Goal: Task Accomplishment & Management: Use online tool/utility

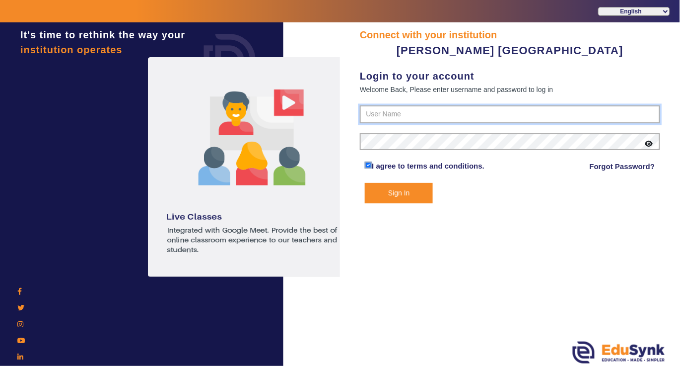
type input "7685859009"
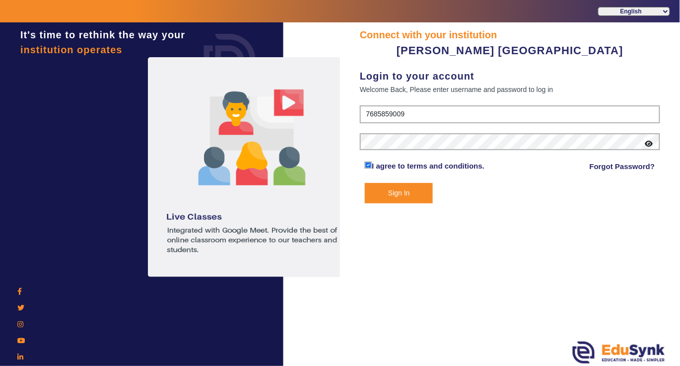
click at [394, 191] on button "Sign In" at bounding box center [399, 193] width 68 height 20
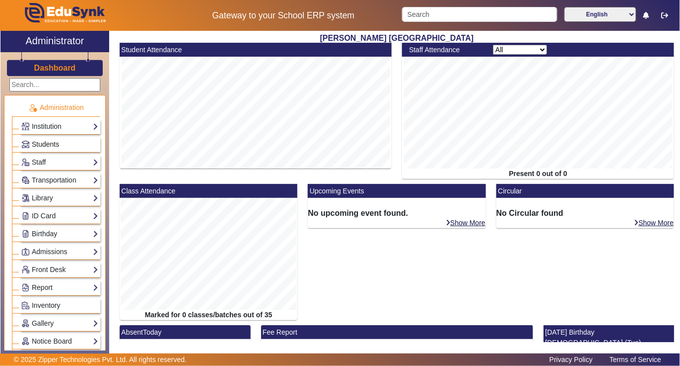
click at [49, 144] on span "Students" at bounding box center [45, 144] width 27 height 8
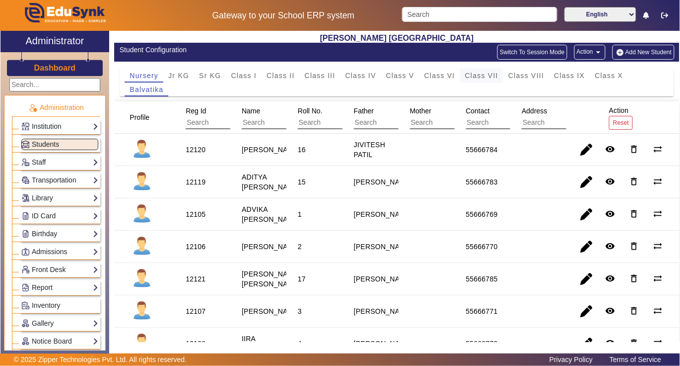
click at [489, 76] on span "Class VII" at bounding box center [481, 75] width 33 height 7
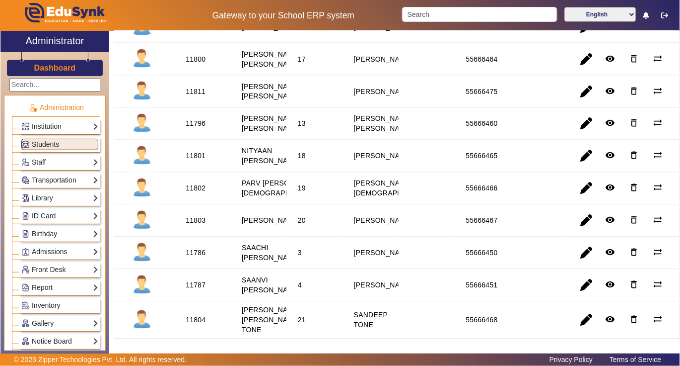
scroll to position [463, 0]
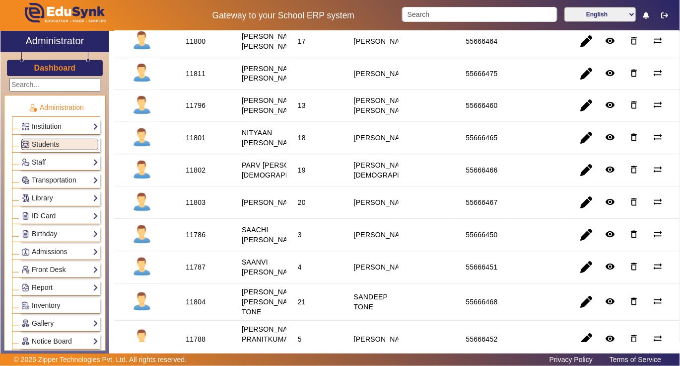
click at [196, 175] on div "11802" at bounding box center [196, 170] width 20 height 10
copy div "11802"
click at [42, 199] on link "Library" at bounding box center [59, 197] width 77 height 11
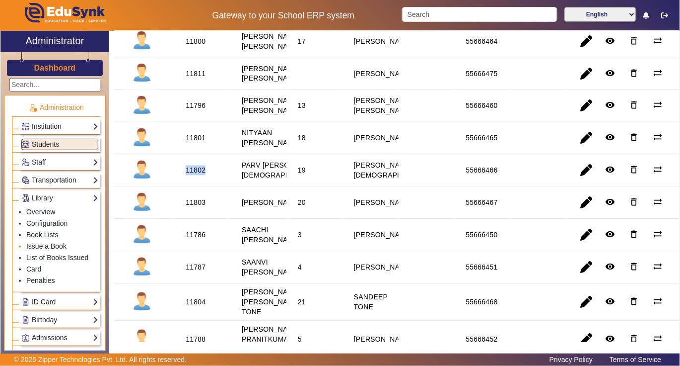
click at [44, 245] on link "Issue a Book" at bounding box center [46, 246] width 40 height 8
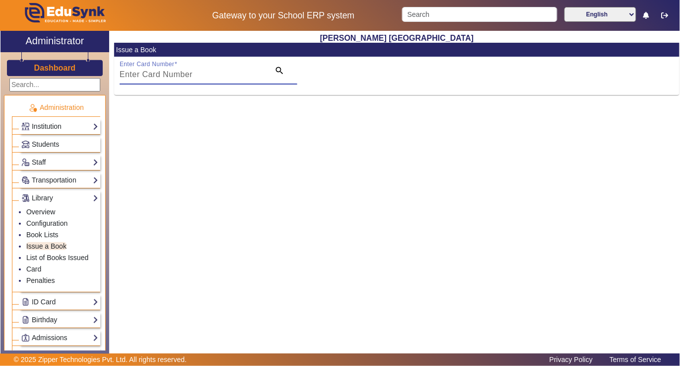
click at [207, 74] on input "Enter Card Number" at bounding box center [192, 75] width 145 height 12
paste input "11802"
type input "11802"
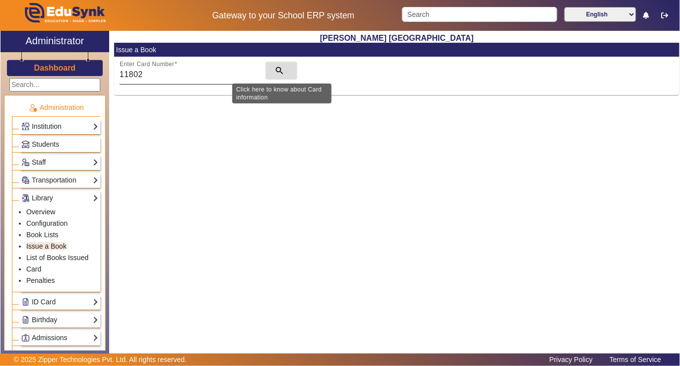
click at [277, 69] on mat-icon "search" at bounding box center [280, 71] width 10 height 10
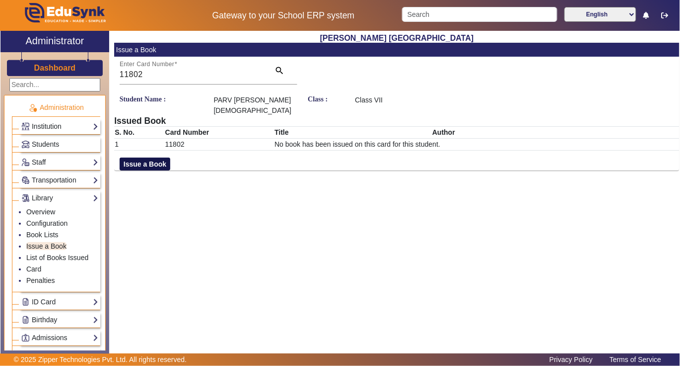
click at [142, 157] on button "Issue a Book" at bounding box center [145, 163] width 51 height 13
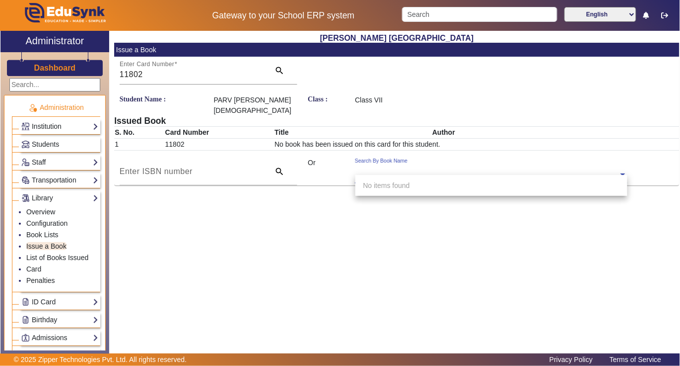
click at [451, 170] on input "text" at bounding box center [491, 175] width 272 height 10
type input "1354"
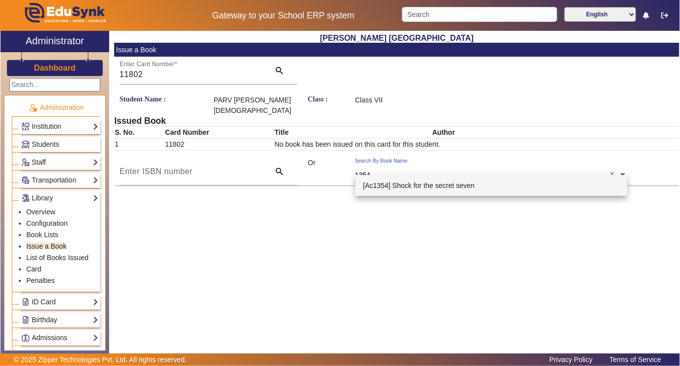
click at [440, 185] on span "[Ac1354] Shock for the secret seven" at bounding box center [420, 185] width 112 height 8
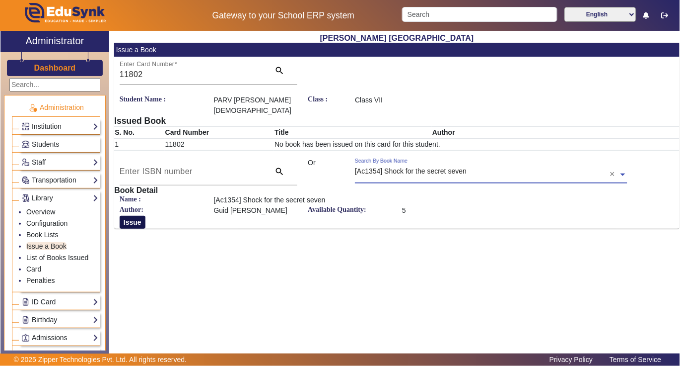
click at [138, 216] on button "Issue" at bounding box center [133, 222] width 26 height 13
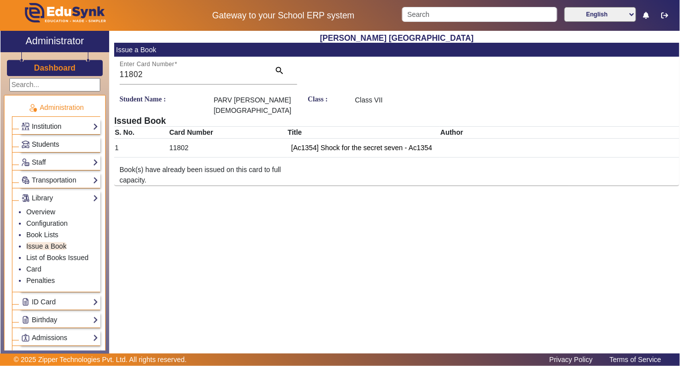
click at [46, 141] on span "Students" at bounding box center [45, 144] width 27 height 8
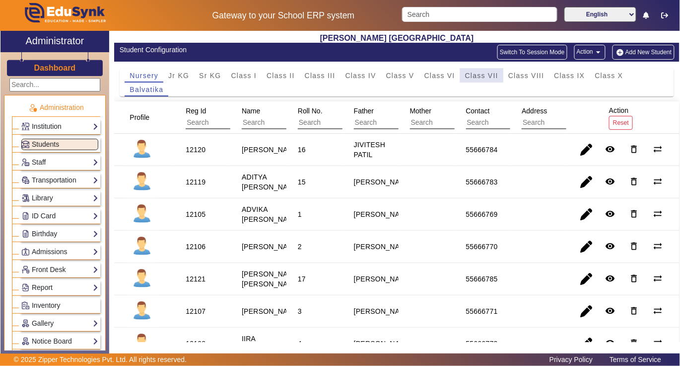
click at [471, 76] on span "Class VII" at bounding box center [481, 75] width 33 height 7
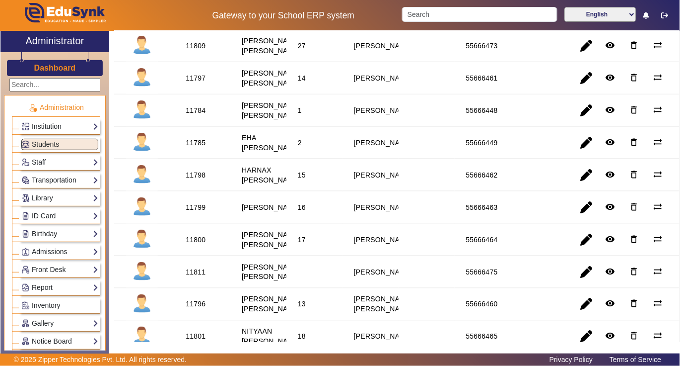
scroll to position [265, 0]
click at [200, 83] on div "11797" at bounding box center [196, 79] width 20 height 10
copy div "11797"
click at [47, 198] on link "Library" at bounding box center [59, 197] width 77 height 11
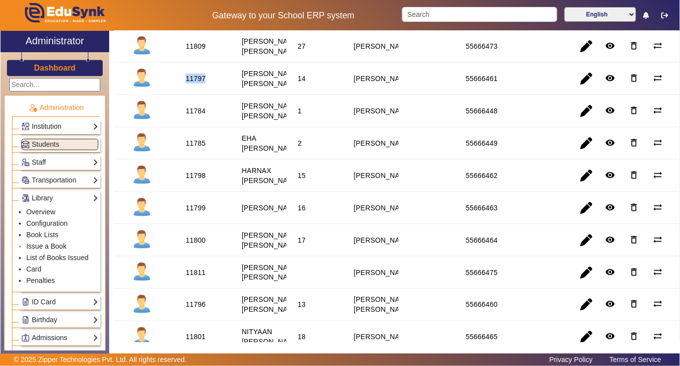
click at [44, 249] on link "Issue a Book" at bounding box center [46, 246] width 40 height 8
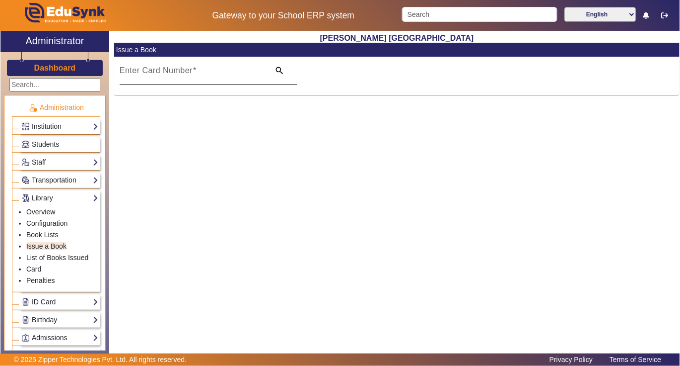
click at [218, 65] on div "Enter Card Number" at bounding box center [192, 71] width 145 height 28
drag, startPoint x: 218, startPoint y: 65, endPoint x: 131, endPoint y: 129, distance: 107.9
click at [126, 133] on div "[PERSON_NAME] Kadam Vidyalaya Issue a Book Enter Card Number search" at bounding box center [394, 189] width 571 height 316
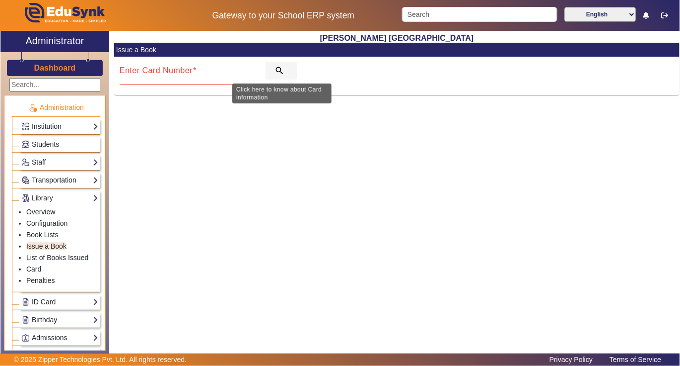
click at [280, 70] on mat-icon "search" at bounding box center [280, 71] width 10 height 10
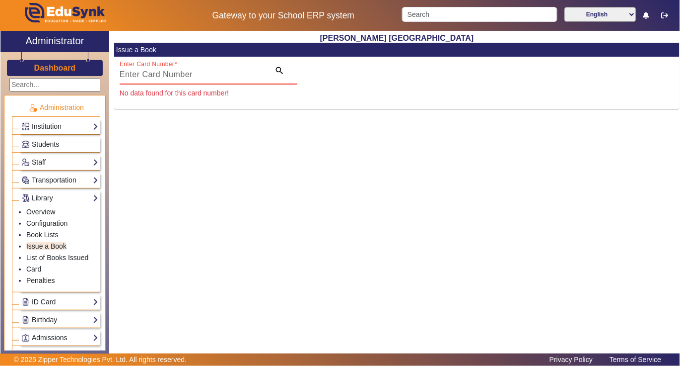
click at [53, 143] on span "Students" at bounding box center [45, 144] width 27 height 8
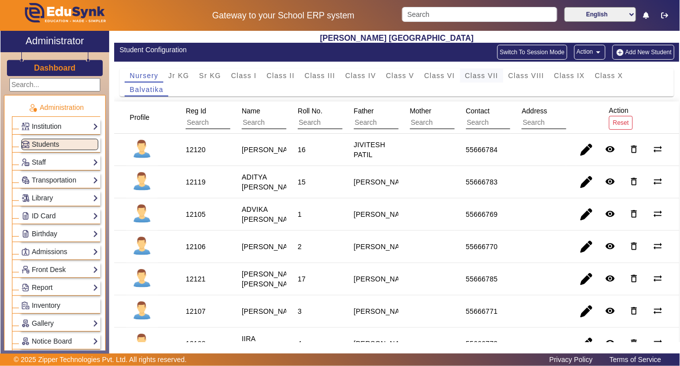
click at [479, 77] on span "Class VII" at bounding box center [481, 75] width 33 height 7
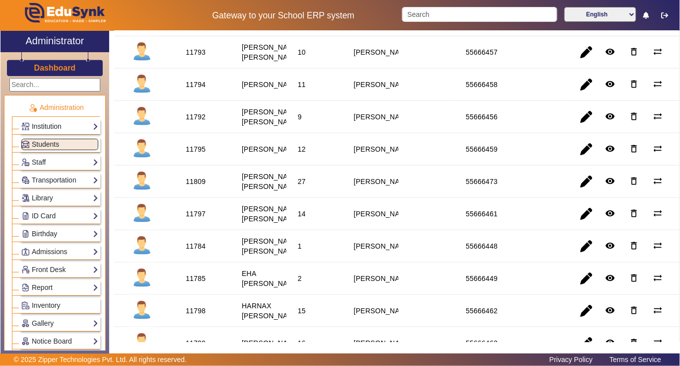
scroll to position [132, 0]
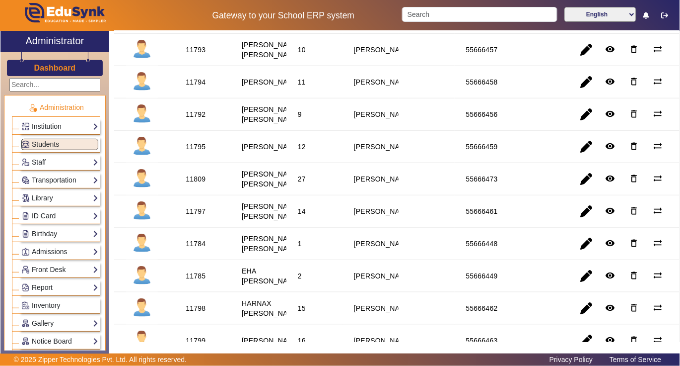
click at [199, 216] on div "11797" at bounding box center [196, 211] width 20 height 10
copy div "11797"
click at [47, 198] on link "Library" at bounding box center [59, 197] width 77 height 11
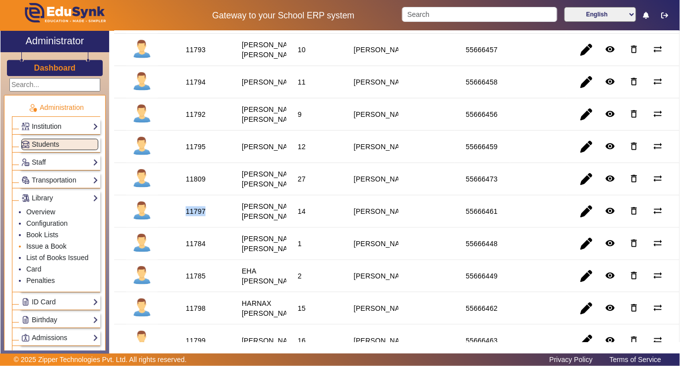
click at [46, 245] on link "Issue a Book" at bounding box center [46, 246] width 40 height 8
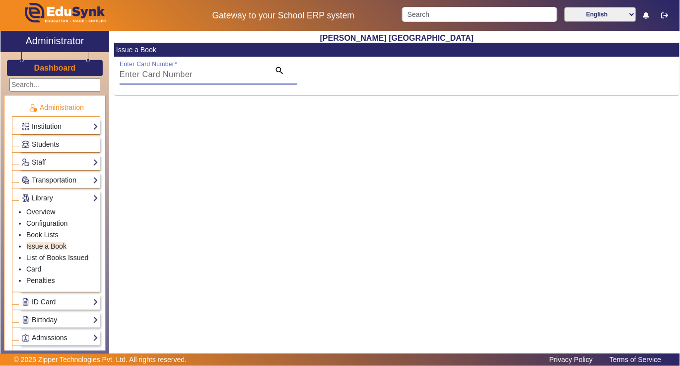
click at [210, 75] on input "Enter Card Number" at bounding box center [192, 75] width 145 height 12
paste input "11797"
type input "11797"
click at [276, 69] on mat-icon "search" at bounding box center [280, 71] width 10 height 10
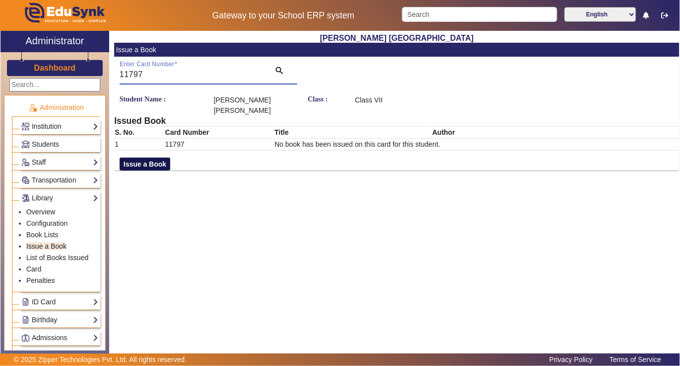
click at [130, 163] on button "Issue a Book" at bounding box center [145, 163] width 51 height 13
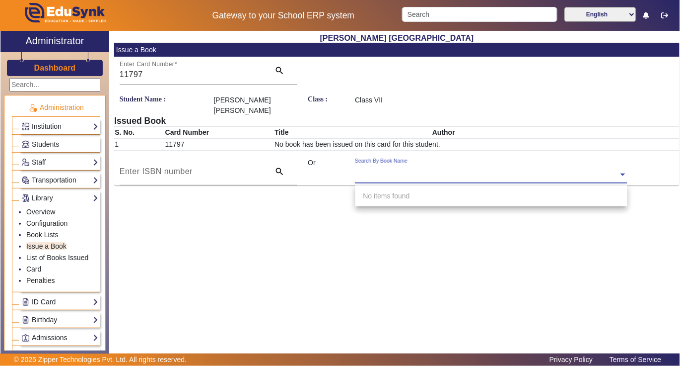
click at [471, 171] on input "text" at bounding box center [491, 175] width 272 height 10
type input "4521"
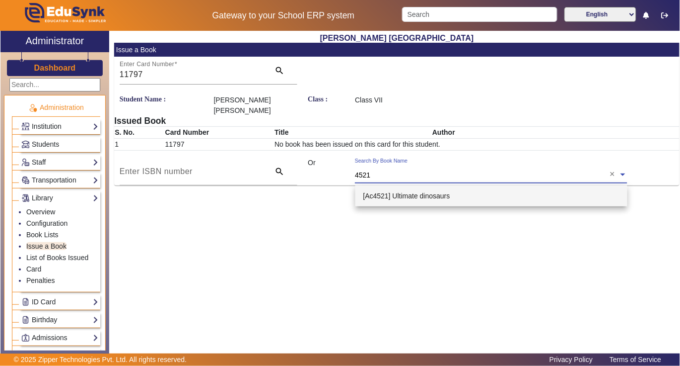
click at [468, 197] on div "[Ac4521] Ultimate dinosaurs" at bounding box center [492, 195] width 273 height 21
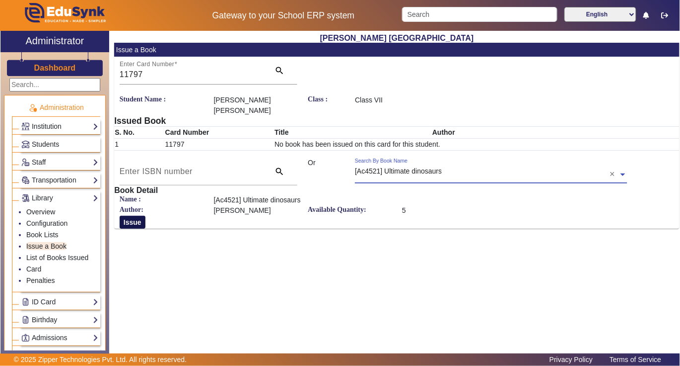
click at [140, 224] on button "Issue" at bounding box center [133, 222] width 26 height 13
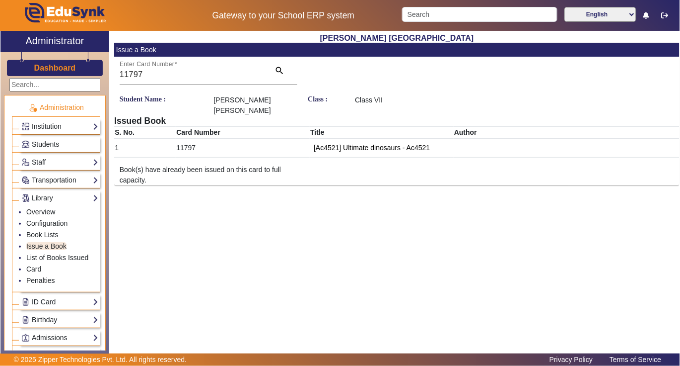
click at [40, 144] on span "Students" at bounding box center [45, 144] width 27 height 8
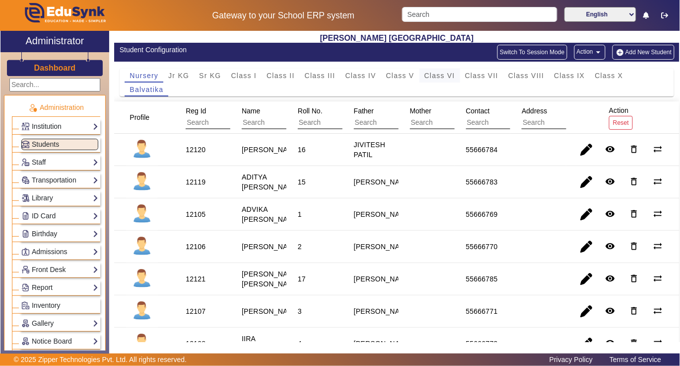
click at [446, 76] on span "Class VI" at bounding box center [440, 75] width 31 height 7
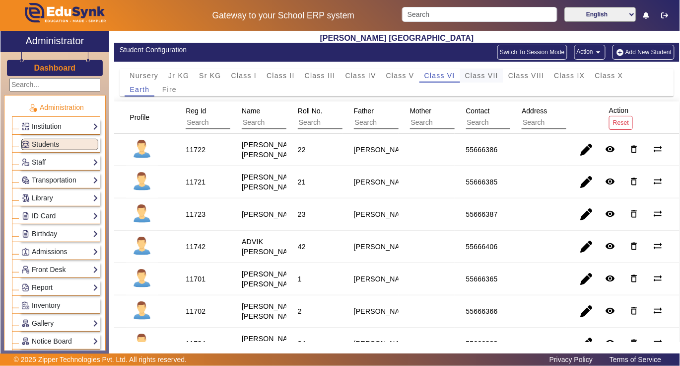
click at [492, 79] on span "Class VII" at bounding box center [481, 75] width 33 height 7
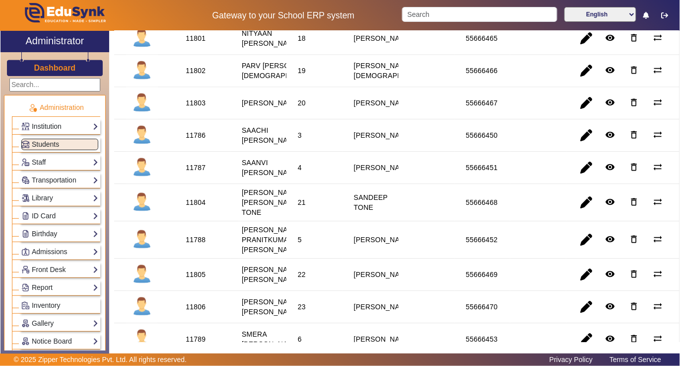
scroll to position [596, 0]
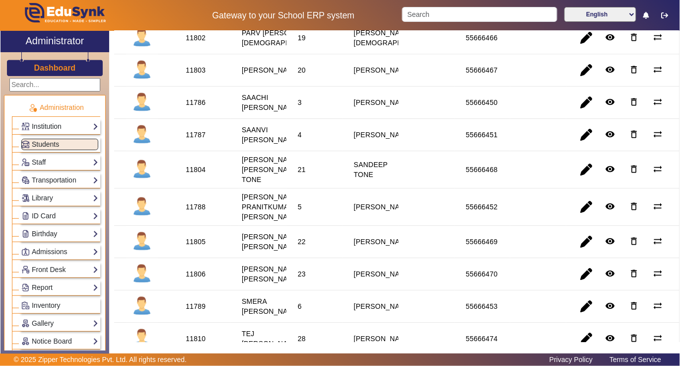
click at [194, 140] on div "11787" at bounding box center [196, 135] width 20 height 10
copy div "11787"
click at [50, 198] on link "Library" at bounding box center [59, 197] width 77 height 11
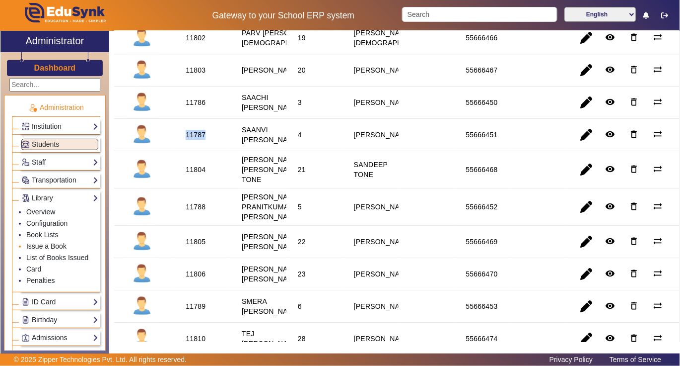
drag, startPoint x: 52, startPoint y: 248, endPoint x: 54, endPoint y: 241, distance: 7.4
click at [52, 247] on link "Issue a Book" at bounding box center [46, 246] width 40 height 8
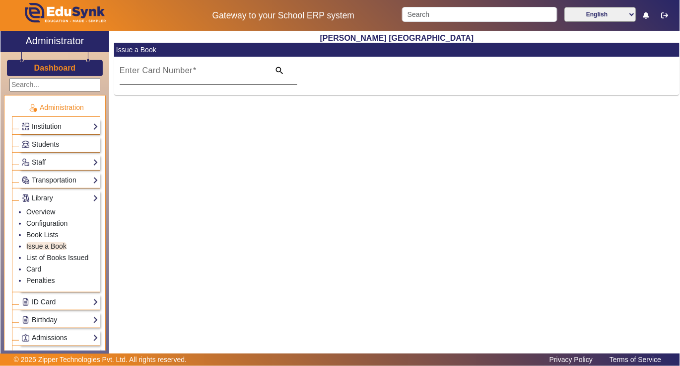
click at [225, 72] on input "Enter Card Number" at bounding box center [192, 75] width 145 height 12
paste input "11787"
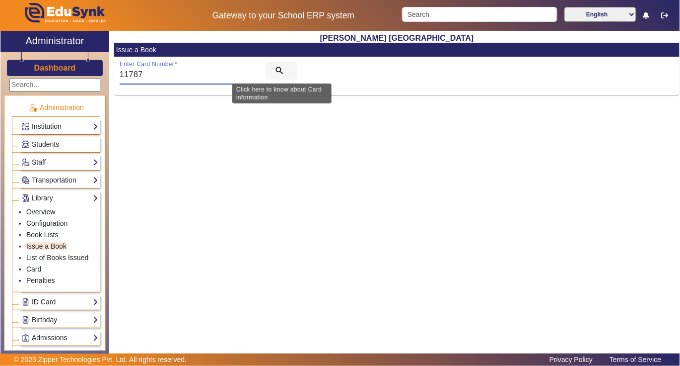
type input "11787"
click at [279, 70] on mat-icon "search" at bounding box center [280, 71] width 10 height 10
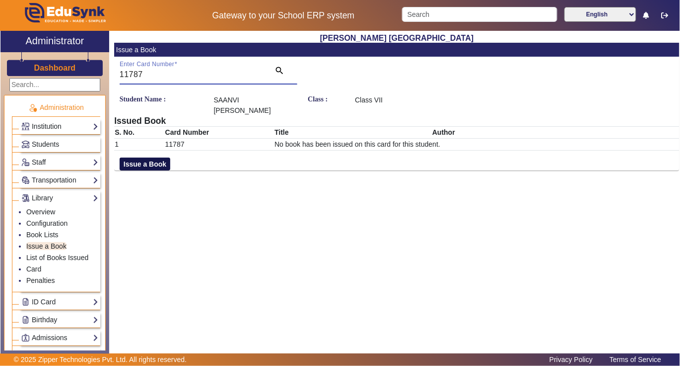
click at [158, 157] on button "Issue a Book" at bounding box center [145, 163] width 51 height 13
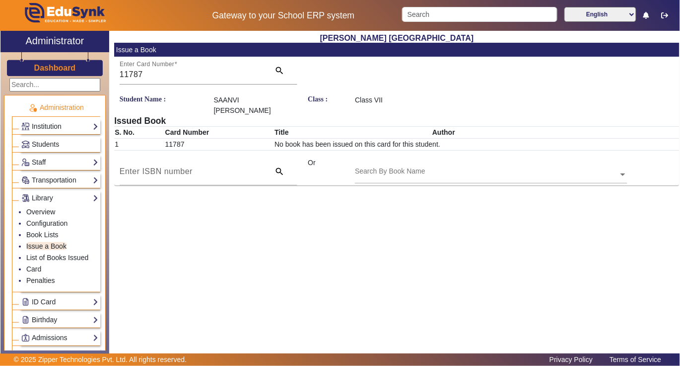
click at [447, 158] on div "Search By Book Name" at bounding box center [486, 162] width 263 height 11
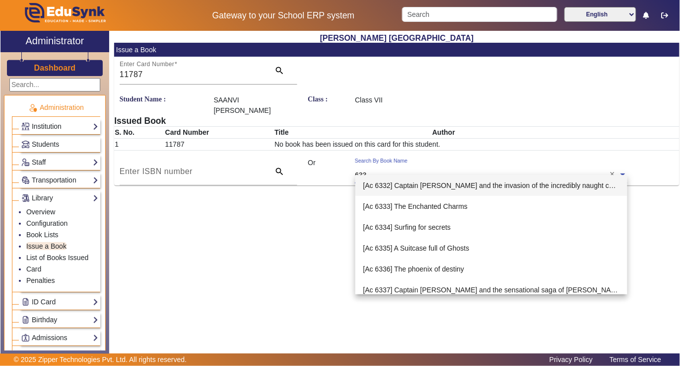
type input "6338"
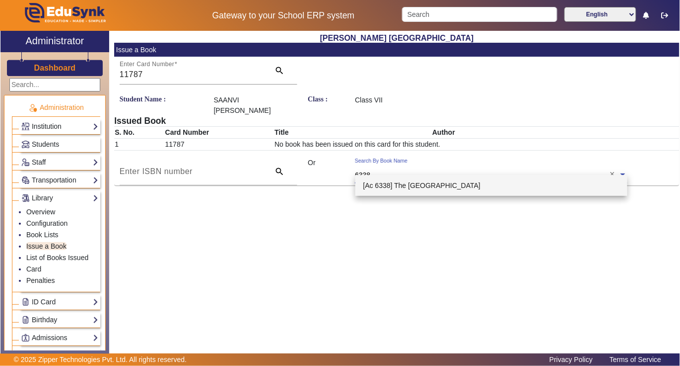
click at [424, 183] on span "[Ac 6338] The [GEOGRAPHIC_DATA]" at bounding box center [423, 185] width 118 height 8
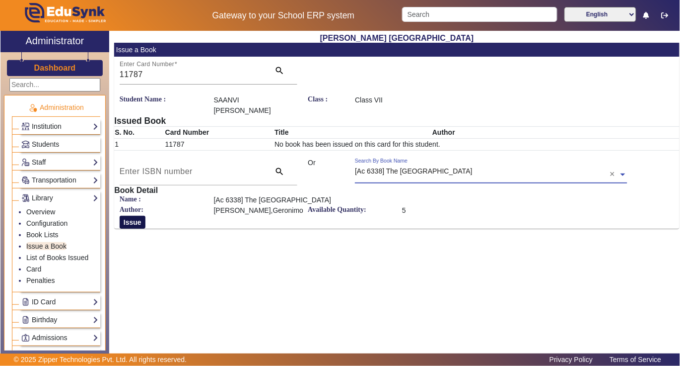
click at [136, 216] on button "Issue" at bounding box center [133, 222] width 26 height 13
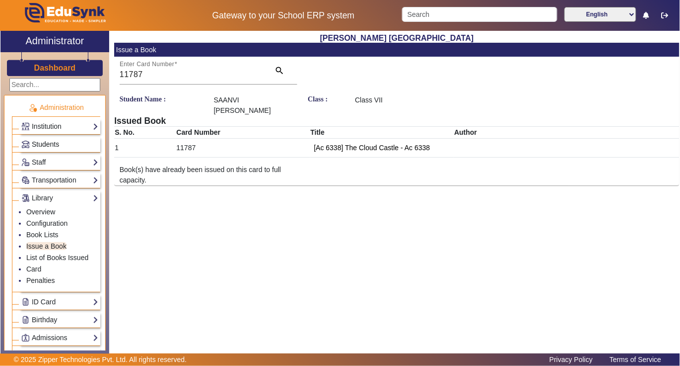
click at [43, 144] on span "Students" at bounding box center [45, 144] width 27 height 8
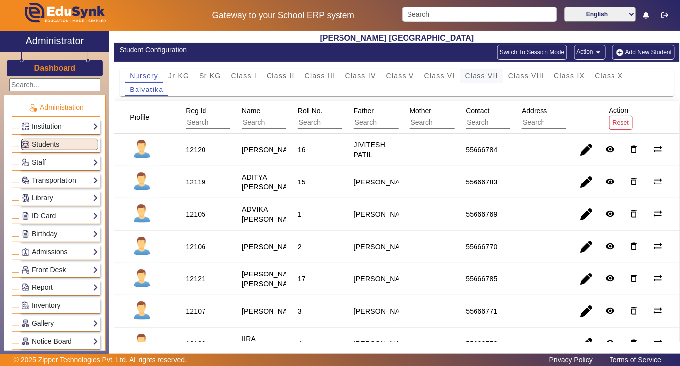
click at [477, 74] on span "Class VII" at bounding box center [481, 75] width 33 height 7
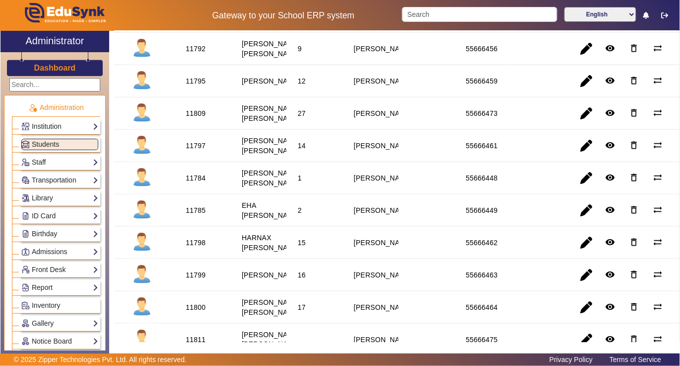
scroll to position [199, 0]
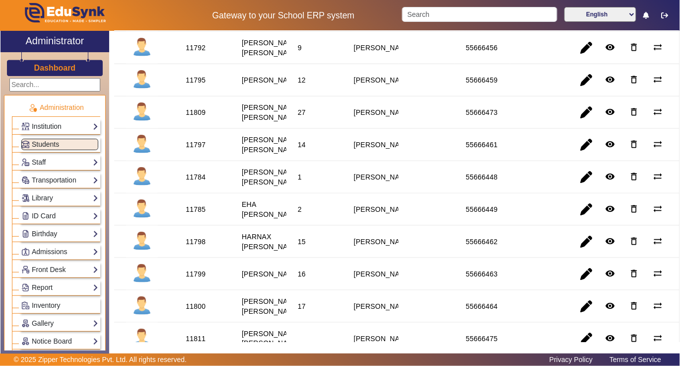
click at [193, 214] on div "11785" at bounding box center [196, 209] width 20 height 10
drag, startPoint x: 193, startPoint y: 247, endPoint x: 312, endPoint y: 291, distance: 126.8
click at [312, 258] on mat-cell "15" at bounding box center [315, 241] width 56 height 32
click at [189, 182] on div "11784" at bounding box center [196, 177] width 20 height 10
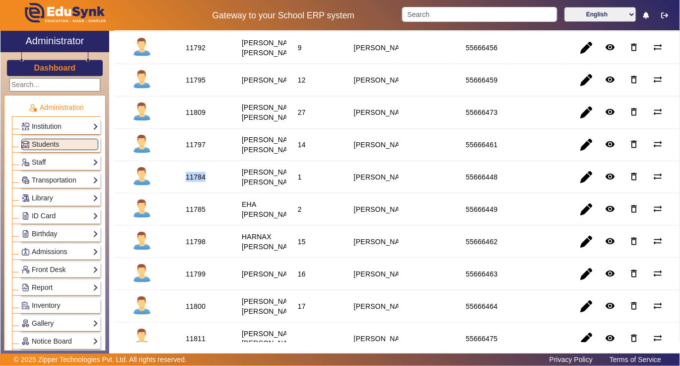
click at [189, 182] on div "11784" at bounding box center [196, 177] width 20 height 10
copy div "11784"
click at [46, 203] on link "Library" at bounding box center [59, 197] width 77 height 11
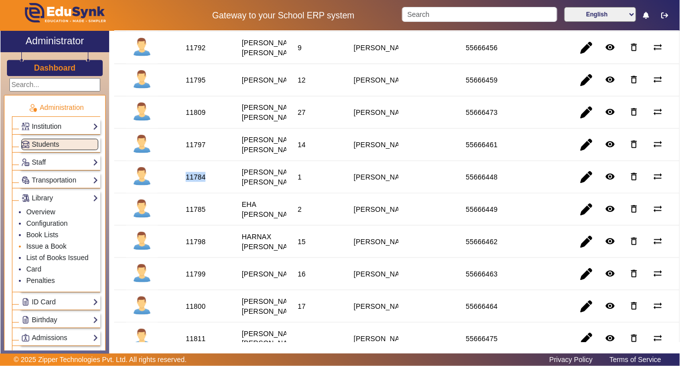
click at [48, 247] on link "Issue a Book" at bounding box center [46, 246] width 40 height 8
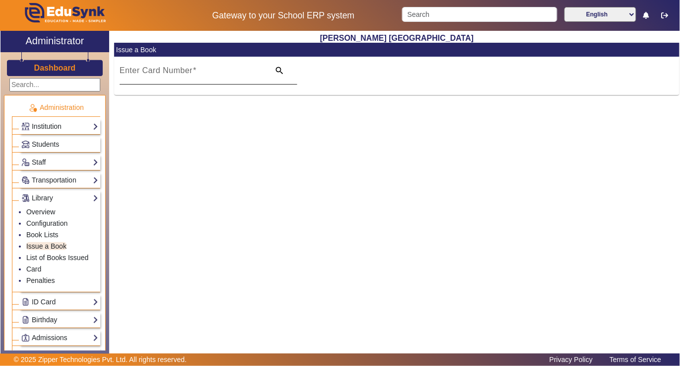
click at [257, 70] on input "Enter Card Number" at bounding box center [192, 75] width 145 height 12
paste input "11784"
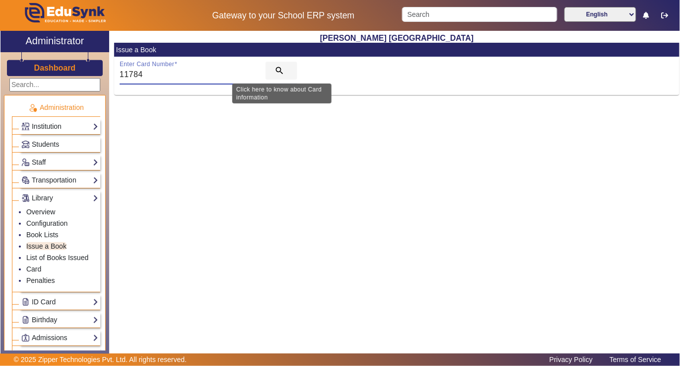
type input "11784"
click at [278, 68] on mat-icon "search" at bounding box center [280, 71] width 10 height 10
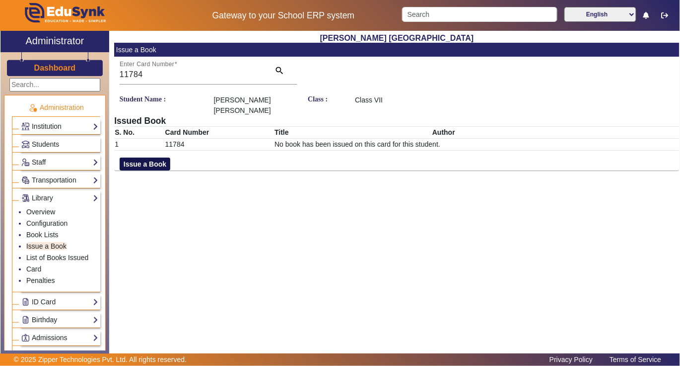
click at [124, 166] on button "Issue a Book" at bounding box center [145, 163] width 51 height 13
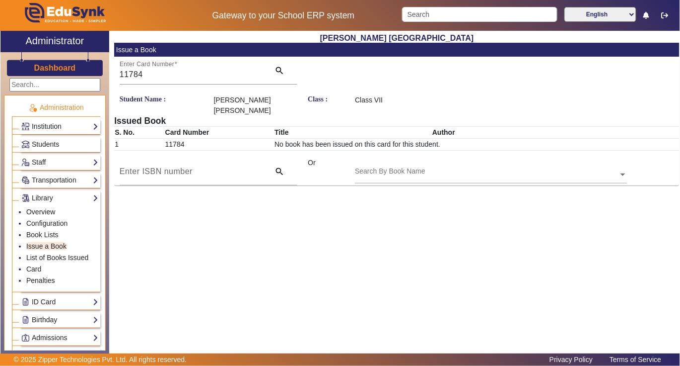
click at [446, 173] on input "text" at bounding box center [491, 175] width 272 height 10
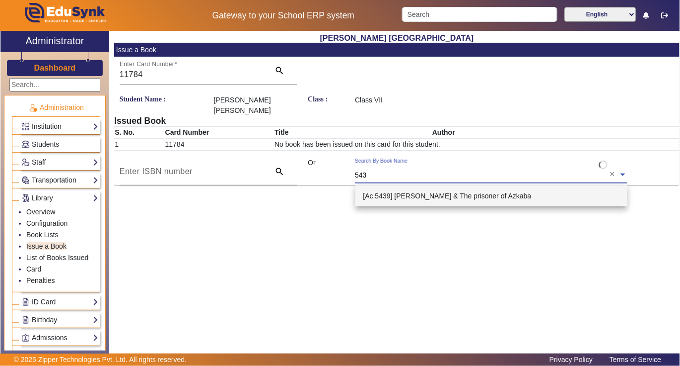
type input "5439"
click at [443, 189] on div "[Ac 5439] [PERSON_NAME] & The prisoner of Azkaba" at bounding box center [492, 195] width 273 height 21
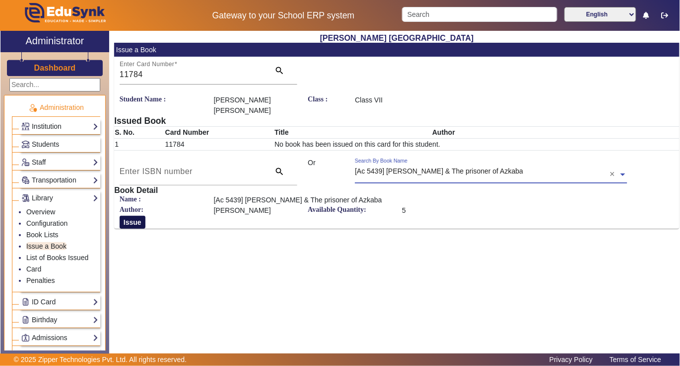
click at [140, 221] on button "Issue" at bounding box center [133, 222] width 26 height 13
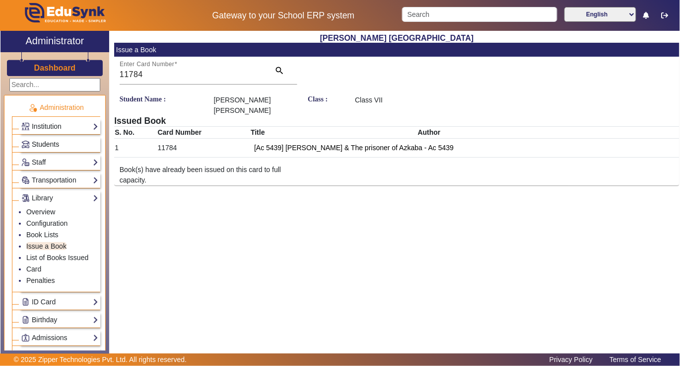
click at [45, 141] on span "Students" at bounding box center [45, 144] width 27 height 8
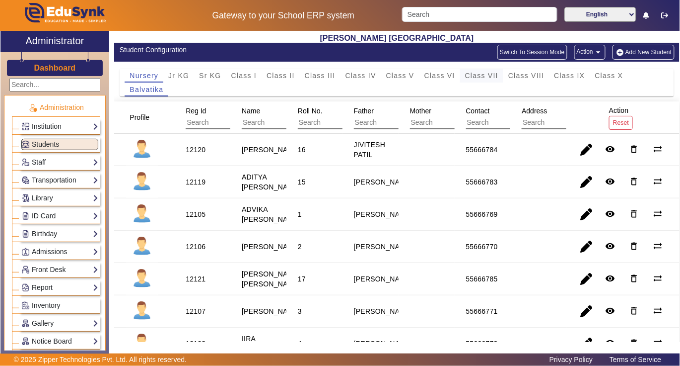
click at [481, 74] on span "Class VII" at bounding box center [481, 75] width 33 height 7
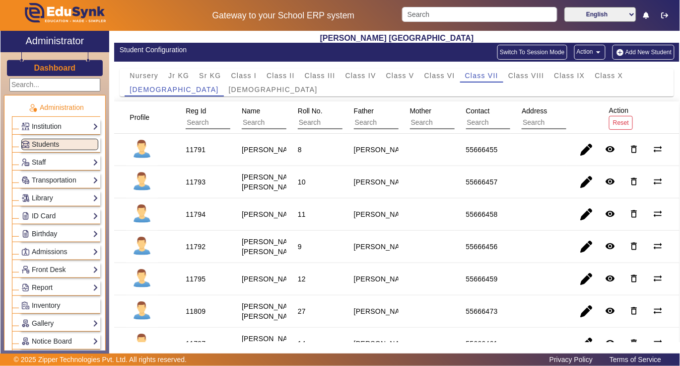
click at [195, 187] on div "11793" at bounding box center [196, 182] width 20 height 10
copy div "11793"
click at [50, 197] on link "Library" at bounding box center [59, 197] width 77 height 11
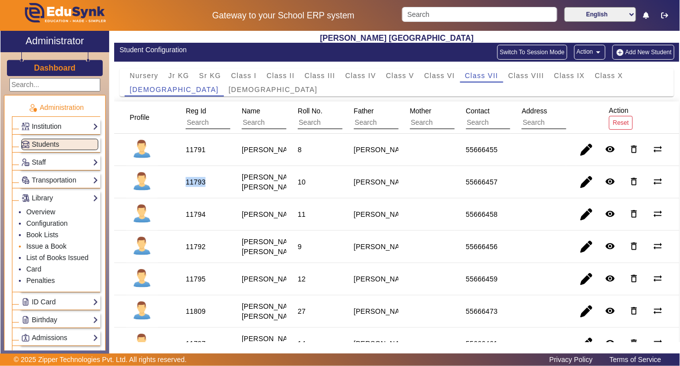
click at [58, 247] on link "Issue a Book" at bounding box center [46, 246] width 40 height 8
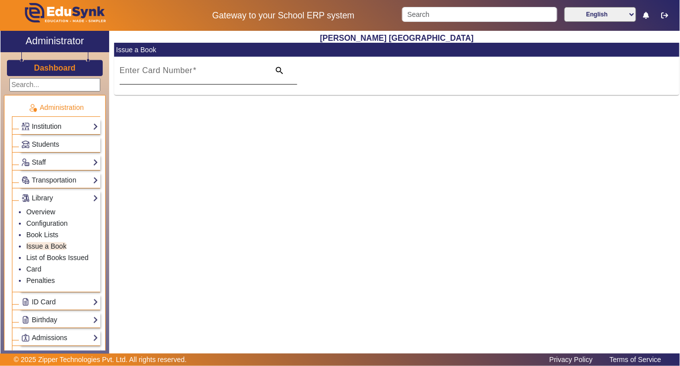
click at [213, 79] on input "Enter Card Number" at bounding box center [192, 75] width 145 height 12
paste input "11793"
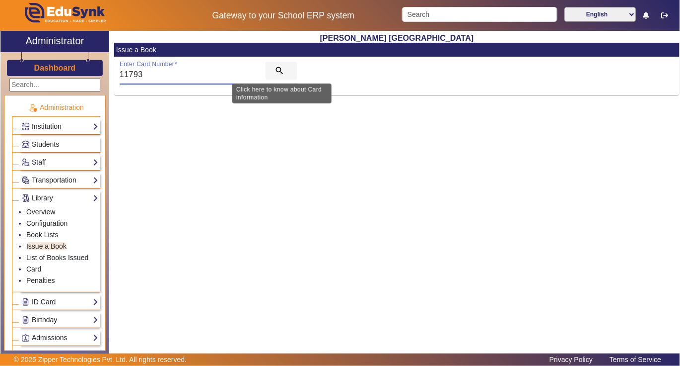
type input "11793"
click at [277, 69] on mat-icon "search" at bounding box center [280, 71] width 10 height 10
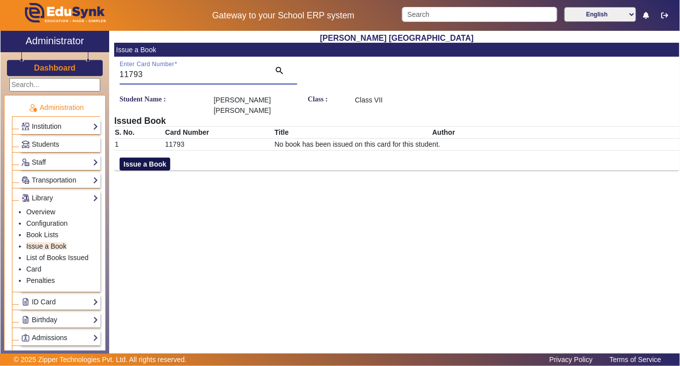
click at [153, 165] on button "Issue a Book" at bounding box center [145, 163] width 51 height 13
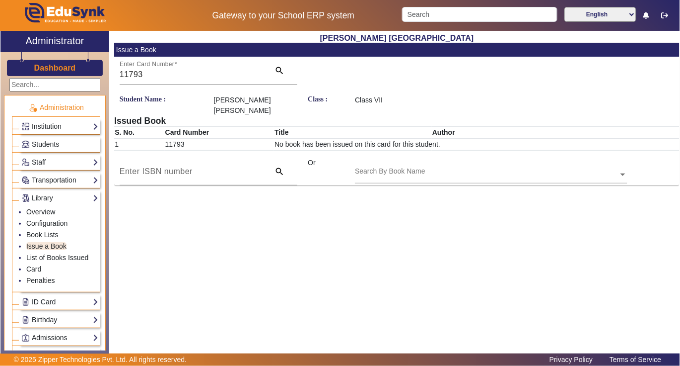
click at [483, 170] on input "text" at bounding box center [491, 175] width 272 height 10
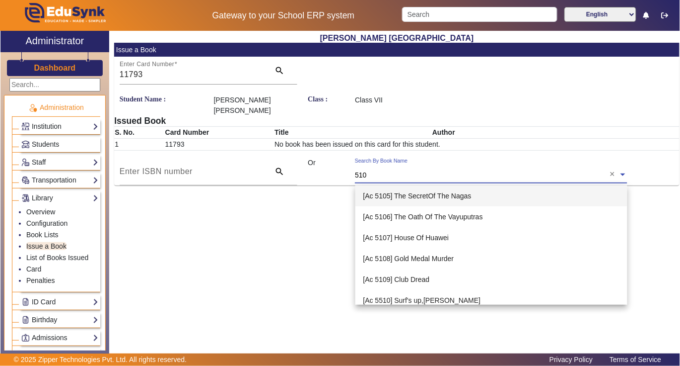
type input "5106"
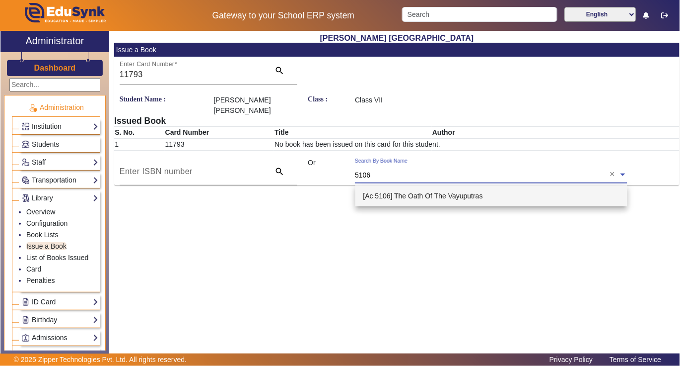
click at [457, 199] on span "[Ac 5106] The Oath Of The Vayuputras" at bounding box center [424, 196] width 120 height 8
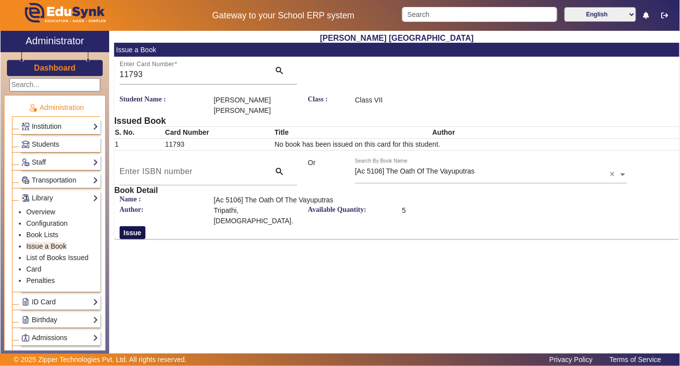
click at [127, 226] on button "Issue" at bounding box center [133, 232] width 26 height 13
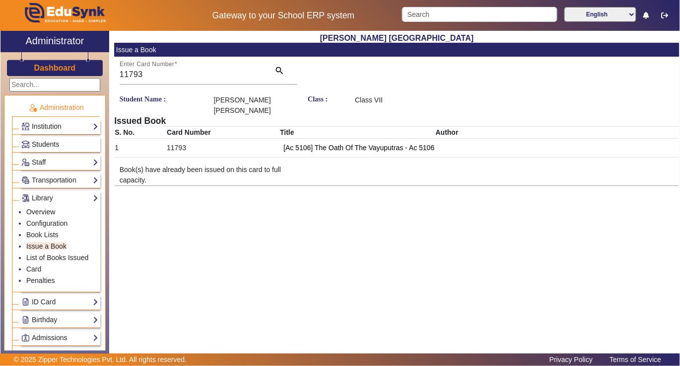
click at [50, 145] on span "Students" at bounding box center [45, 144] width 27 height 8
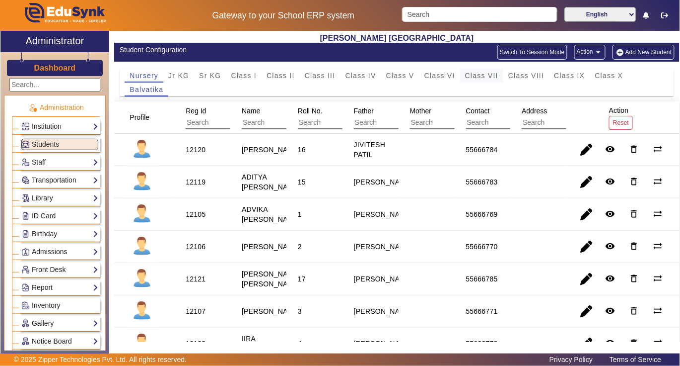
click at [497, 78] on span "Class VII" at bounding box center [481, 75] width 33 height 7
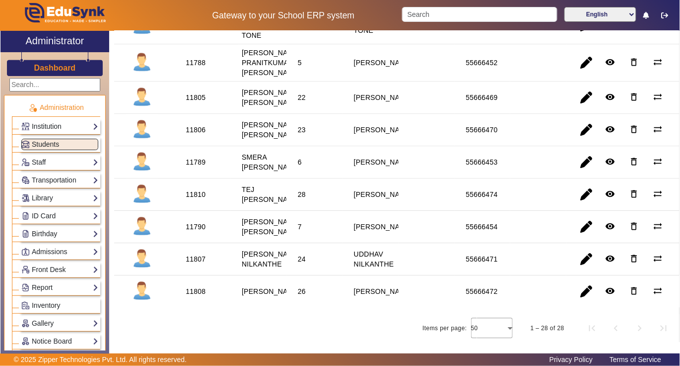
scroll to position [884, 0]
click at [188, 286] on div "11808" at bounding box center [196, 291] width 20 height 10
click at [187, 286] on div "11808" at bounding box center [196, 291] width 20 height 10
copy div "11808"
click at [56, 195] on link "Library" at bounding box center [59, 197] width 77 height 11
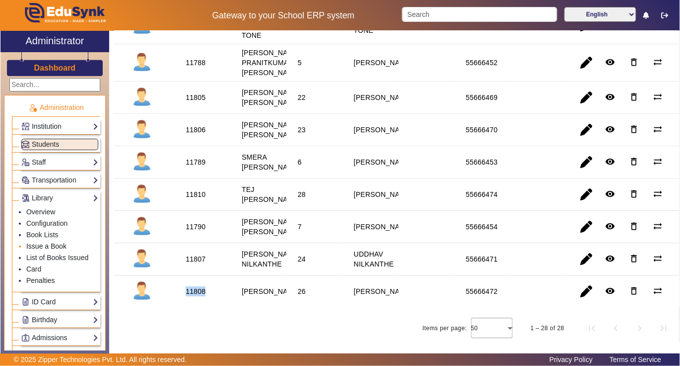
click at [55, 247] on link "Issue a Book" at bounding box center [46, 246] width 40 height 8
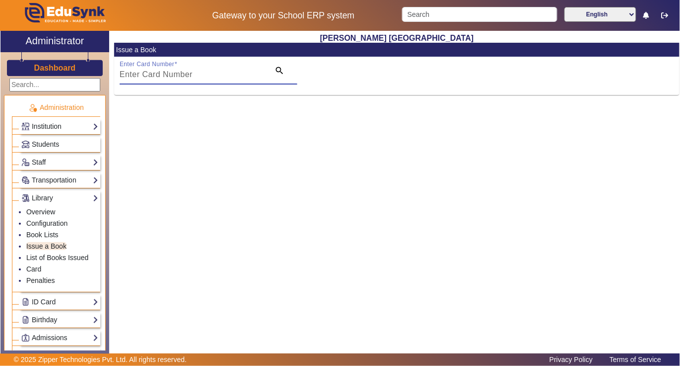
click at [226, 71] on input "Enter Card Number" at bounding box center [192, 75] width 145 height 12
paste input "11808"
type input "11808"
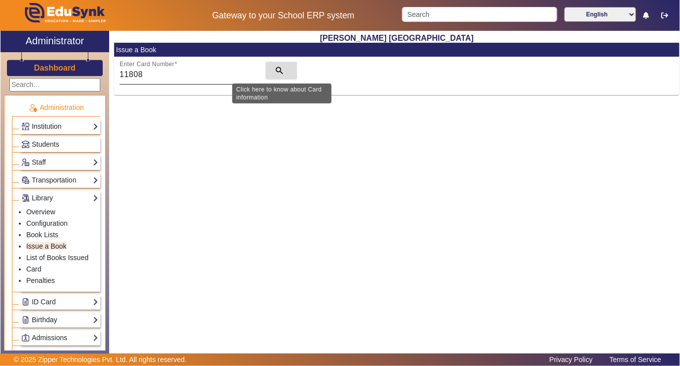
click at [279, 70] on mat-icon "search" at bounding box center [280, 71] width 10 height 10
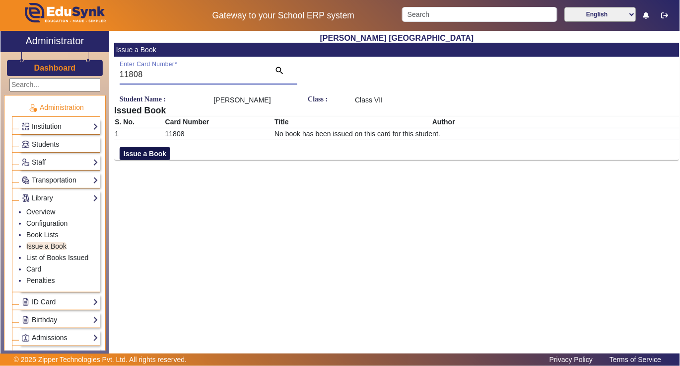
click at [156, 155] on button "Issue a Book" at bounding box center [145, 153] width 51 height 13
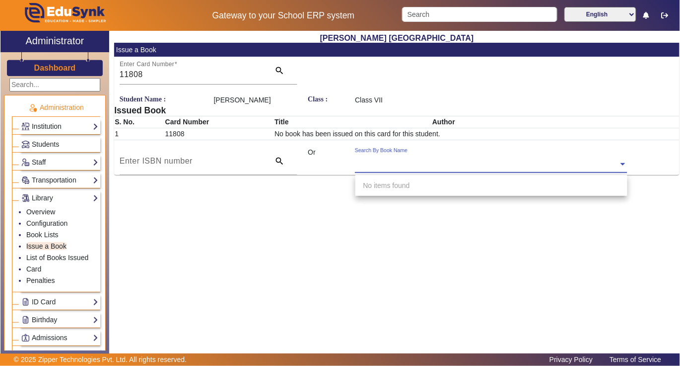
click at [436, 156] on div "Search By Book Name" at bounding box center [486, 152] width 263 height 11
type input "5259"
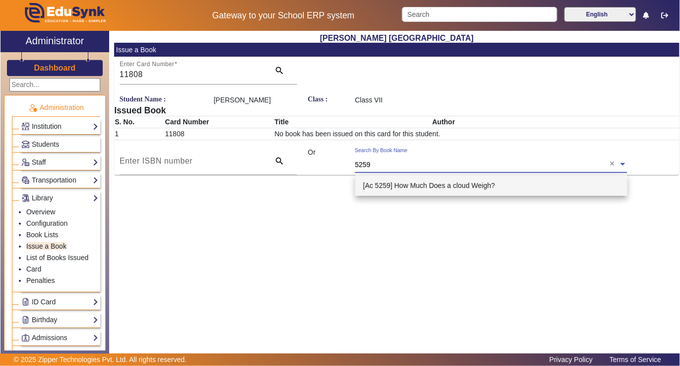
click at [418, 185] on span "[Ac 5259] How Much Does a cloud Weigh?" at bounding box center [430, 185] width 132 height 8
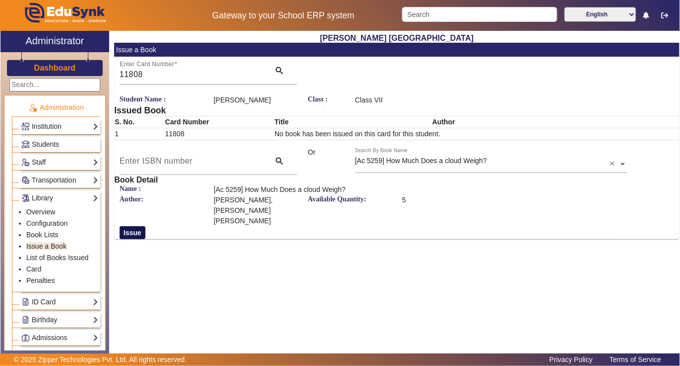
click at [128, 226] on button "Issue" at bounding box center [133, 232] width 26 height 13
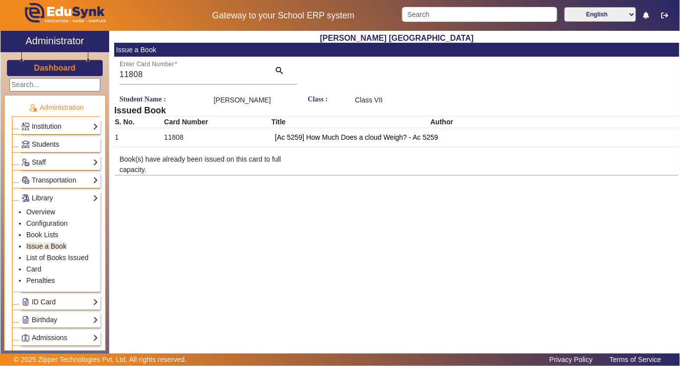
click at [48, 144] on span "Students" at bounding box center [45, 144] width 27 height 8
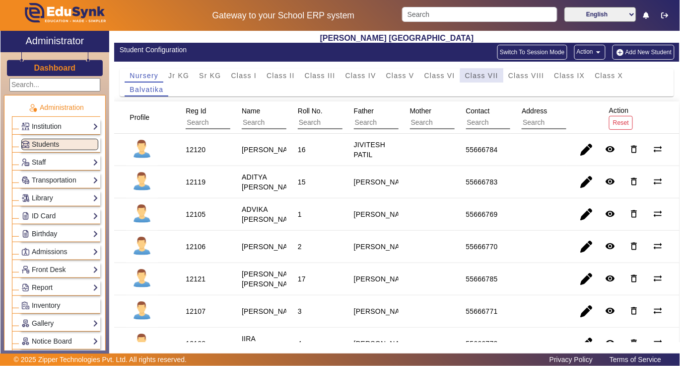
click at [487, 76] on span "Class VII" at bounding box center [481, 75] width 33 height 7
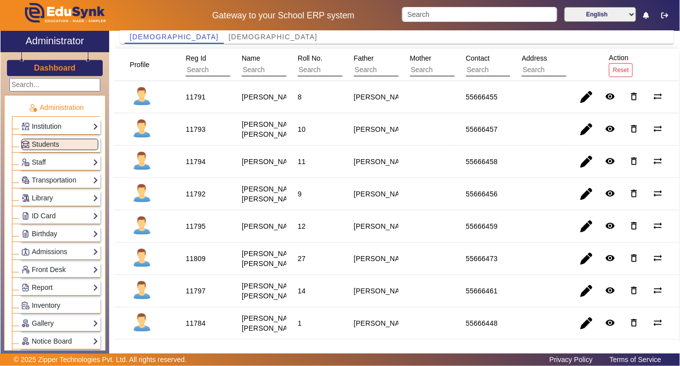
scroll to position [265, 0]
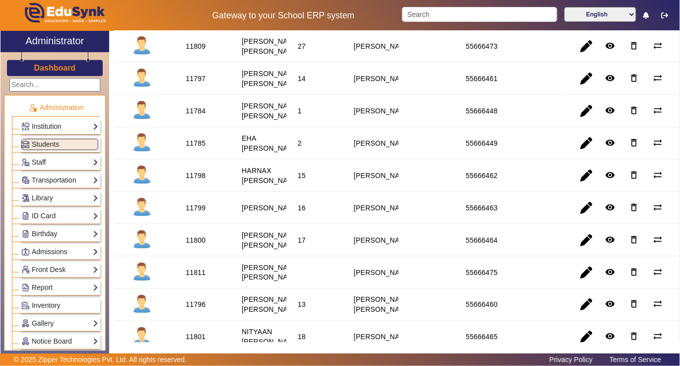
click at [202, 180] on div "11798" at bounding box center [196, 175] width 20 height 10
copy div "11798"
click at [48, 199] on link "Library" at bounding box center [59, 197] width 77 height 11
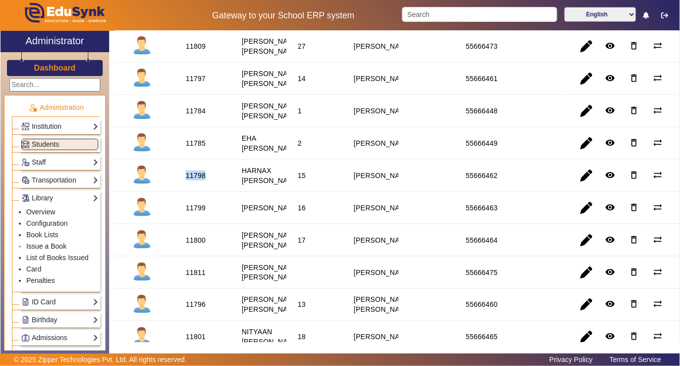
click at [54, 247] on link "Issue a Book" at bounding box center [46, 246] width 40 height 8
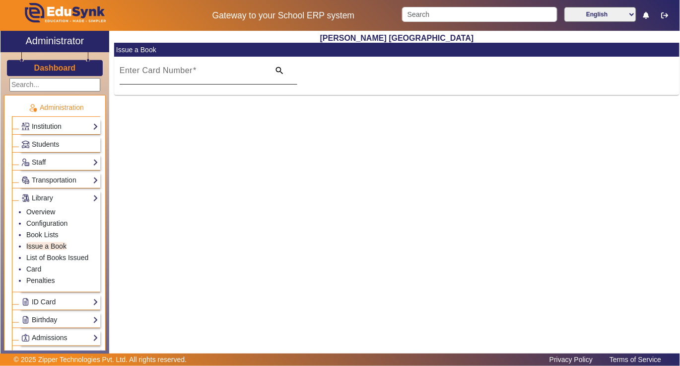
click at [213, 74] on input "Enter Card Number" at bounding box center [192, 75] width 145 height 12
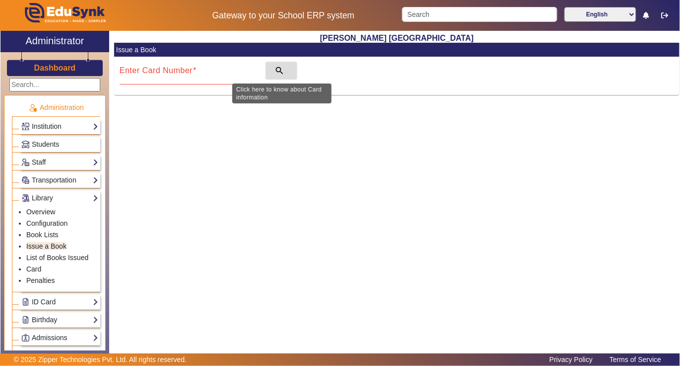
click at [282, 70] on mat-icon "search" at bounding box center [280, 71] width 10 height 10
click at [280, 68] on mat-icon "search" at bounding box center [280, 71] width 10 height 10
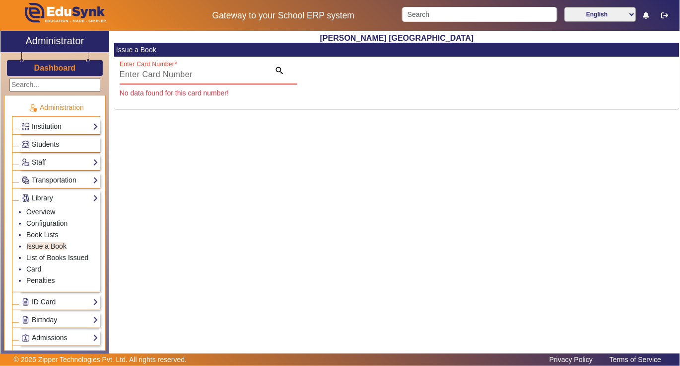
click at [50, 145] on span "Students" at bounding box center [45, 144] width 27 height 8
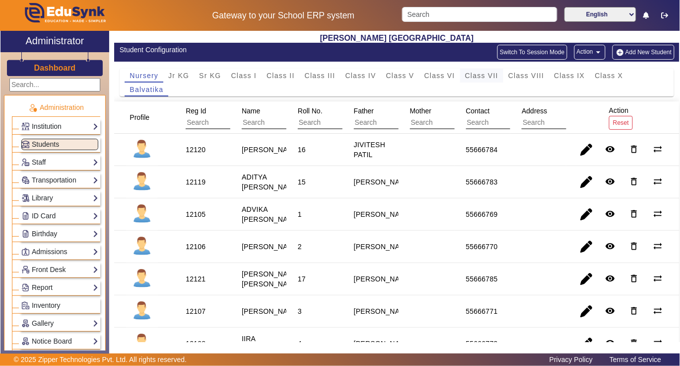
click at [474, 75] on span "Class VII" at bounding box center [481, 75] width 33 height 7
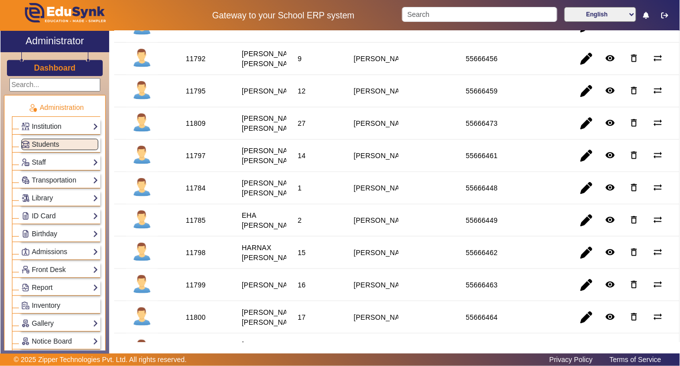
scroll to position [199, 0]
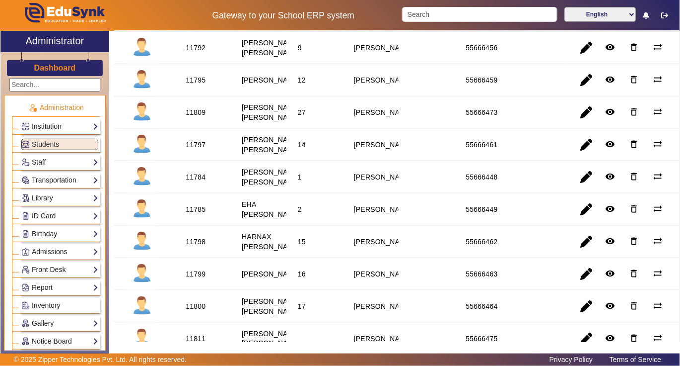
click at [203, 246] on div "11798" at bounding box center [196, 241] width 20 height 10
click at [198, 246] on div "11798" at bounding box center [196, 241] width 20 height 10
copy div "11798"
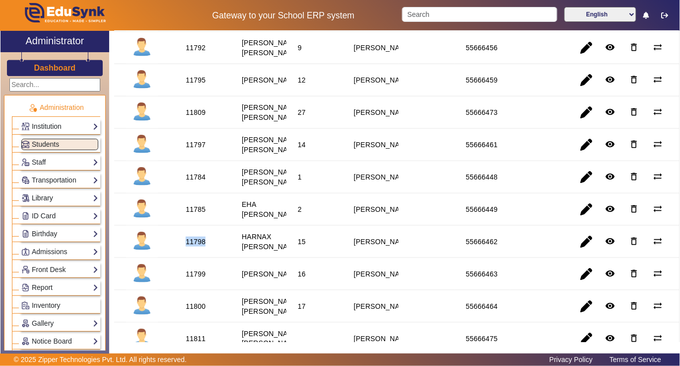
click at [48, 198] on link "Library" at bounding box center [59, 197] width 77 height 11
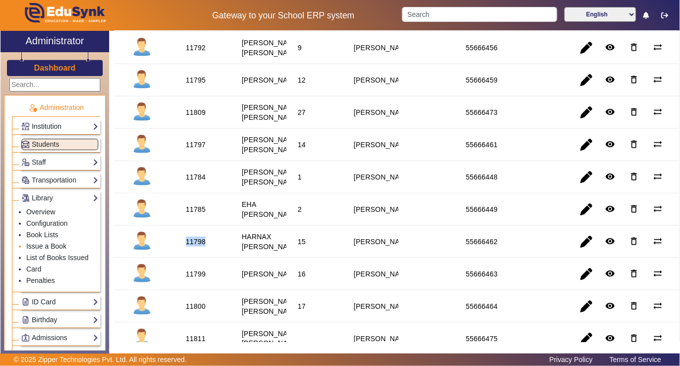
click at [50, 249] on link "Issue a Book" at bounding box center [46, 246] width 40 height 8
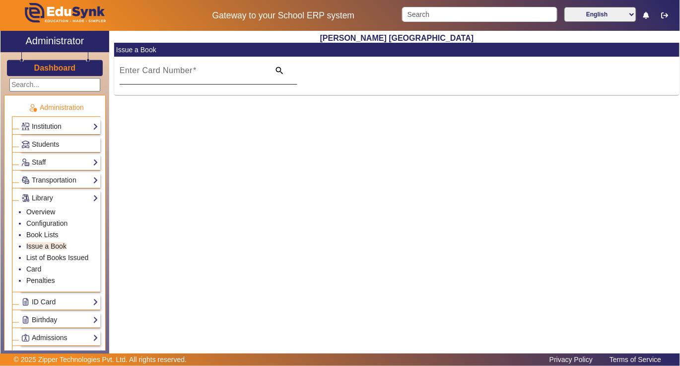
click at [213, 72] on input "Enter Card Number" at bounding box center [192, 75] width 145 height 12
paste input "11798"
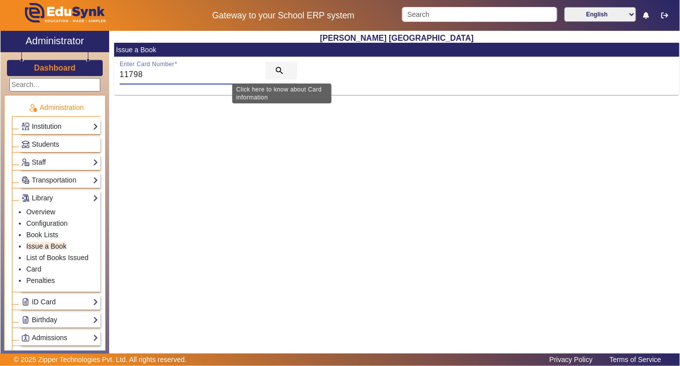
type input "11798"
click at [279, 70] on mat-icon "search" at bounding box center [280, 71] width 10 height 10
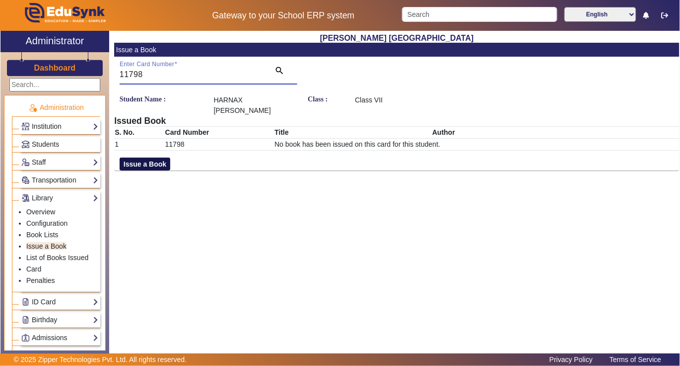
click at [130, 163] on button "Issue a Book" at bounding box center [145, 163] width 51 height 13
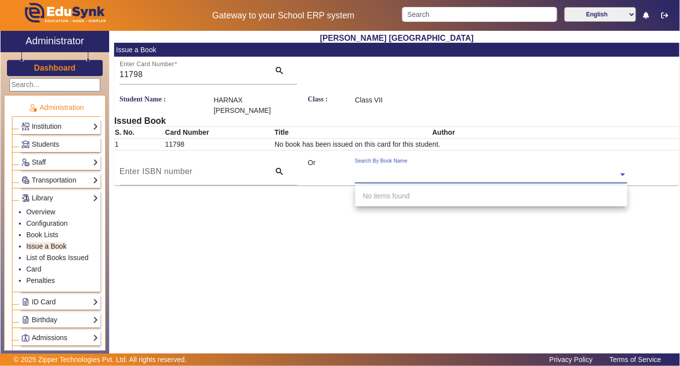
click at [480, 172] on input "text" at bounding box center [491, 175] width 272 height 10
type input "4520"
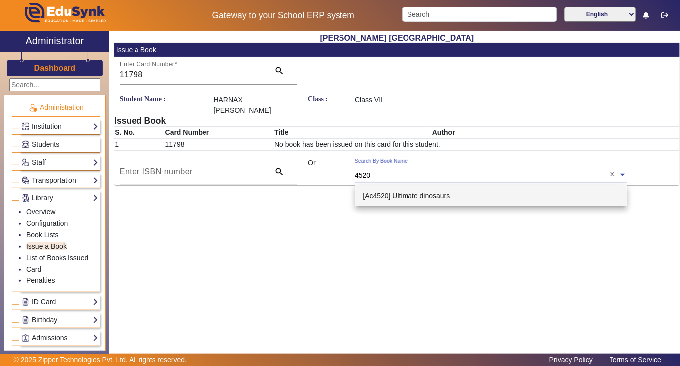
click at [392, 193] on span "[Ac4520] Ultimate dinosaurs" at bounding box center [407, 196] width 87 height 8
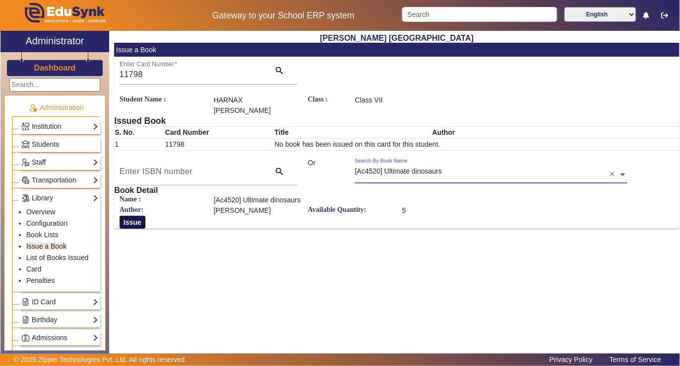
click at [135, 222] on button "Issue" at bounding box center [133, 222] width 26 height 13
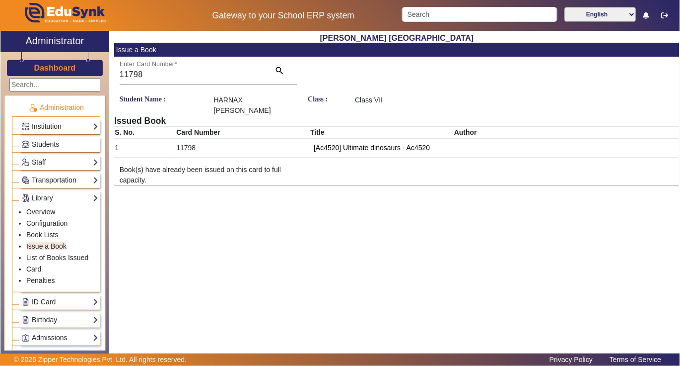
click at [52, 141] on span "Students" at bounding box center [45, 144] width 27 height 8
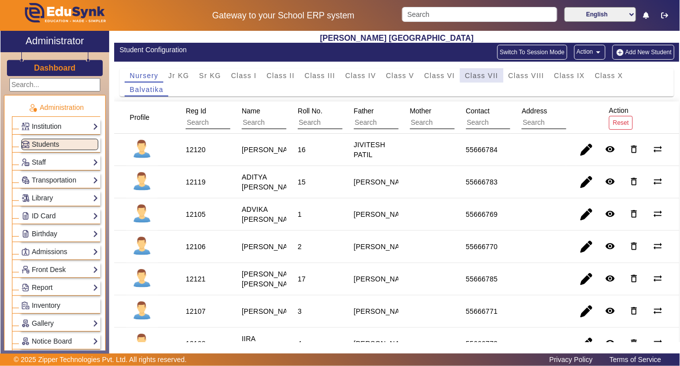
click at [490, 75] on span "Class VII" at bounding box center [481, 75] width 33 height 7
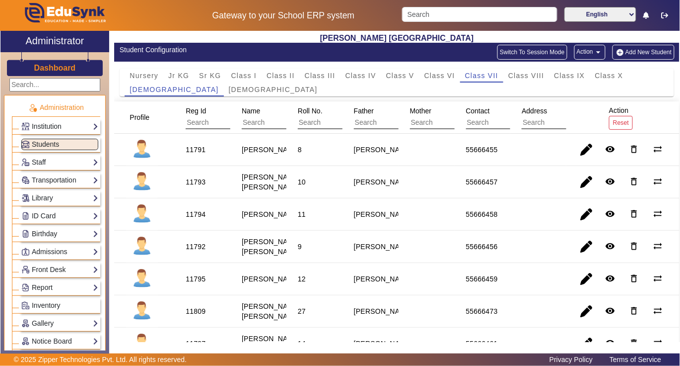
click at [195, 251] on div "11792" at bounding box center [196, 246] width 20 height 10
click at [193, 251] on div "11792" at bounding box center [196, 246] width 20 height 10
copy div "11792"
click at [49, 201] on link "Library" at bounding box center [59, 197] width 77 height 11
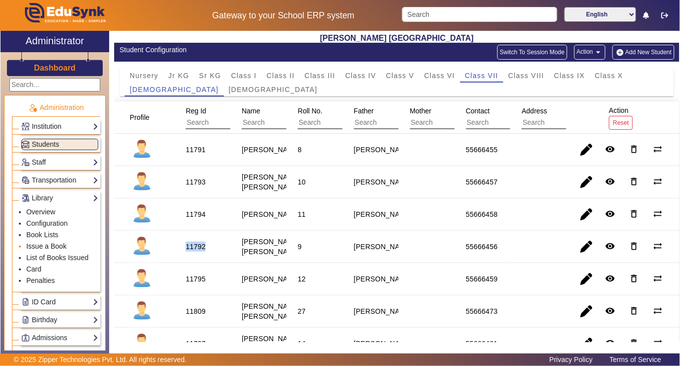
click at [46, 247] on link "Issue a Book" at bounding box center [46, 246] width 40 height 8
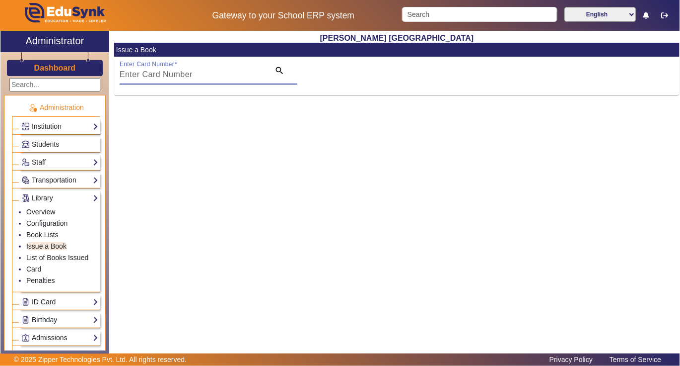
click at [212, 74] on input "Enter Card Number" at bounding box center [192, 75] width 145 height 12
paste input "11792"
type input "11792"
click at [278, 70] on mat-icon "search" at bounding box center [280, 71] width 10 height 10
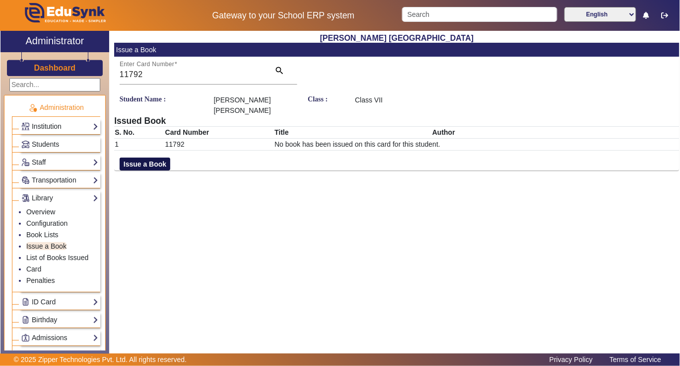
click at [157, 162] on button "Issue a Book" at bounding box center [145, 163] width 51 height 13
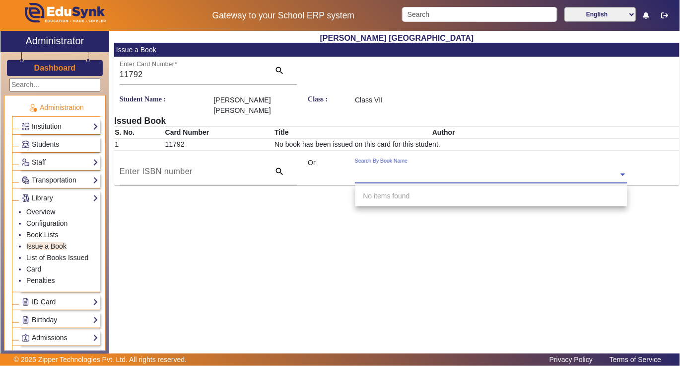
click at [452, 171] on input "text" at bounding box center [491, 175] width 272 height 10
type input "3770"
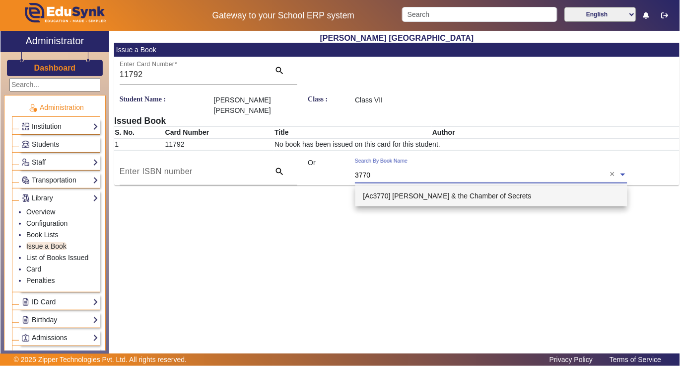
click at [400, 195] on span "[Ac3770] [PERSON_NAME] & the Chamber of Secrets" at bounding box center [448, 196] width 168 height 8
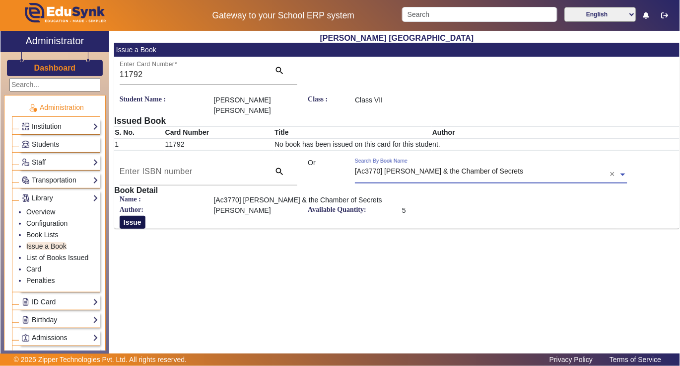
click at [122, 225] on button "Issue" at bounding box center [133, 222] width 26 height 13
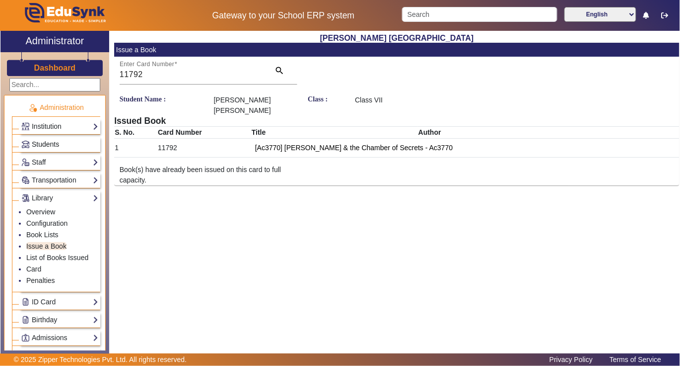
click at [52, 144] on span "Students" at bounding box center [45, 144] width 27 height 8
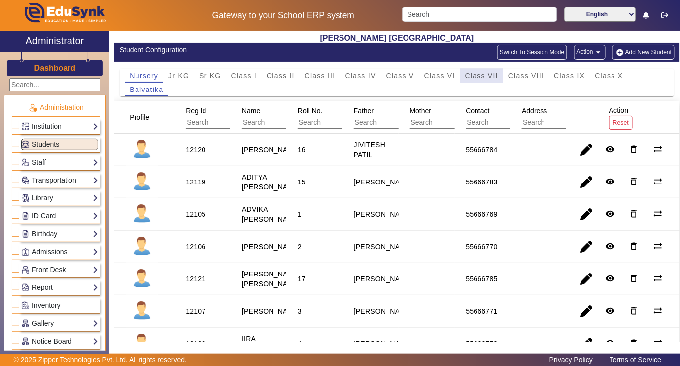
drag, startPoint x: 490, startPoint y: 76, endPoint x: 239, endPoint y: 120, distance: 254.0
click at [489, 76] on span "Class VII" at bounding box center [481, 75] width 33 height 7
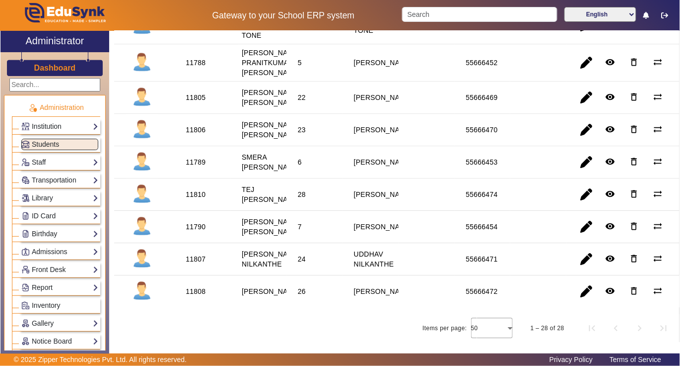
scroll to position [861, 0]
click at [197, 199] on div "11810" at bounding box center [196, 194] width 20 height 10
click at [48, 199] on link "Library" at bounding box center [59, 197] width 77 height 11
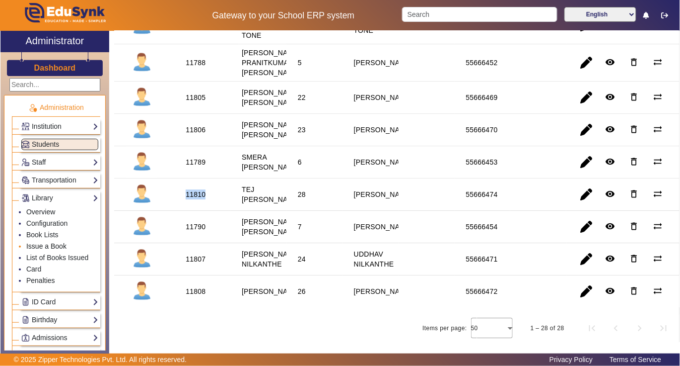
click at [45, 245] on link "Issue a Book" at bounding box center [46, 246] width 40 height 8
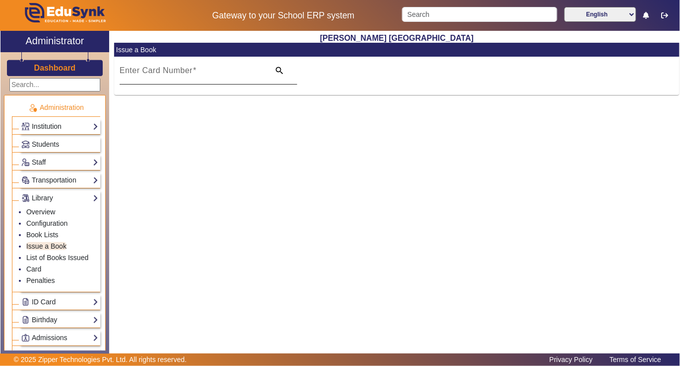
click at [220, 70] on input "Enter Card Number" at bounding box center [192, 75] width 145 height 12
paste input "11810"
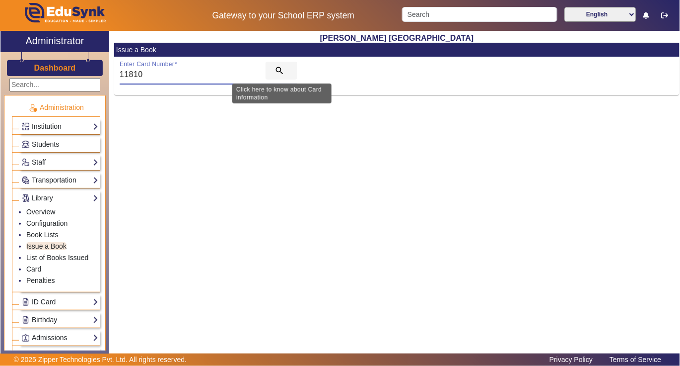
type input "11810"
click at [279, 70] on mat-icon "search" at bounding box center [280, 71] width 10 height 10
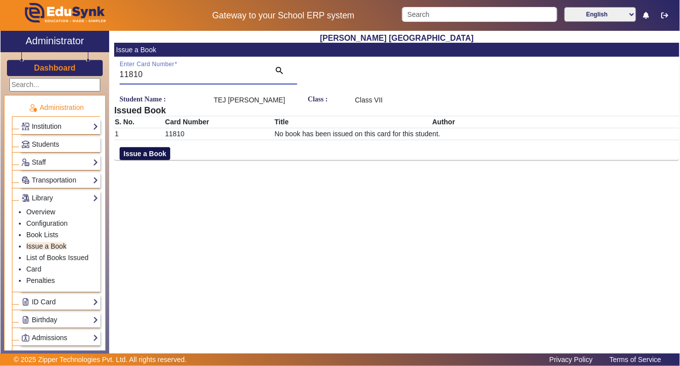
click at [140, 154] on button "Issue a Book" at bounding box center [145, 153] width 51 height 13
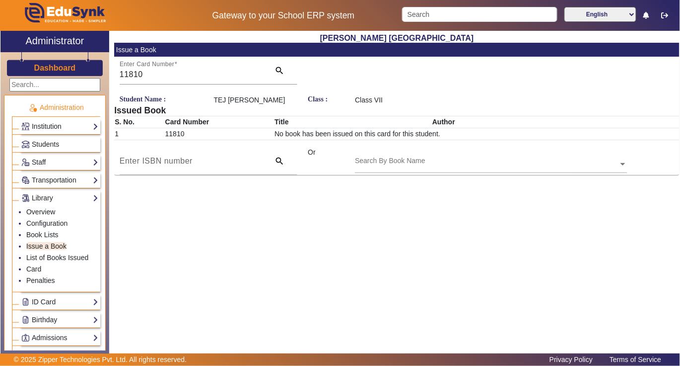
click at [484, 157] on div "Search By Book Name" at bounding box center [486, 152] width 263 height 11
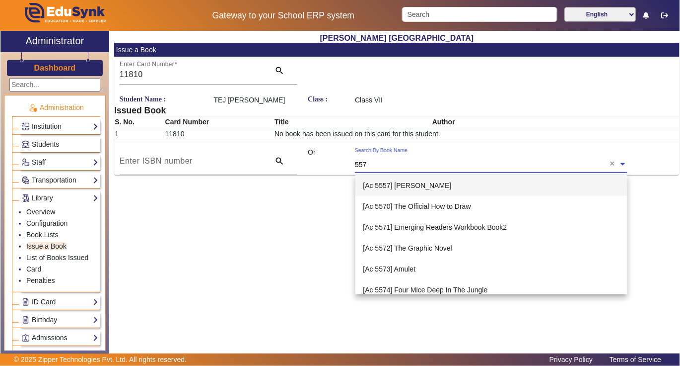
type input "5572"
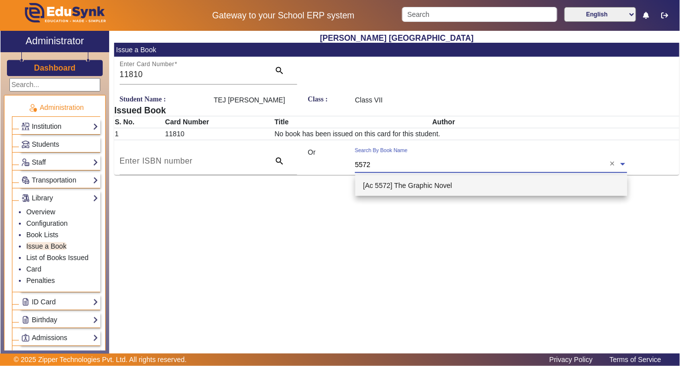
click at [395, 185] on span "[Ac 5572] The Graphic Novel" at bounding box center [408, 185] width 89 height 8
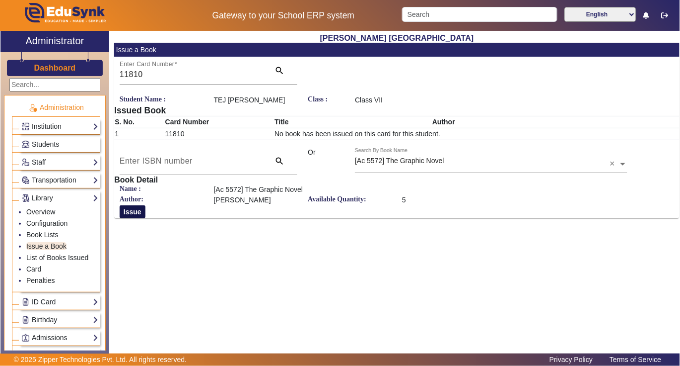
click at [140, 213] on button "Issue" at bounding box center [133, 211] width 26 height 13
